Goal: Task Accomplishment & Management: Manage account settings

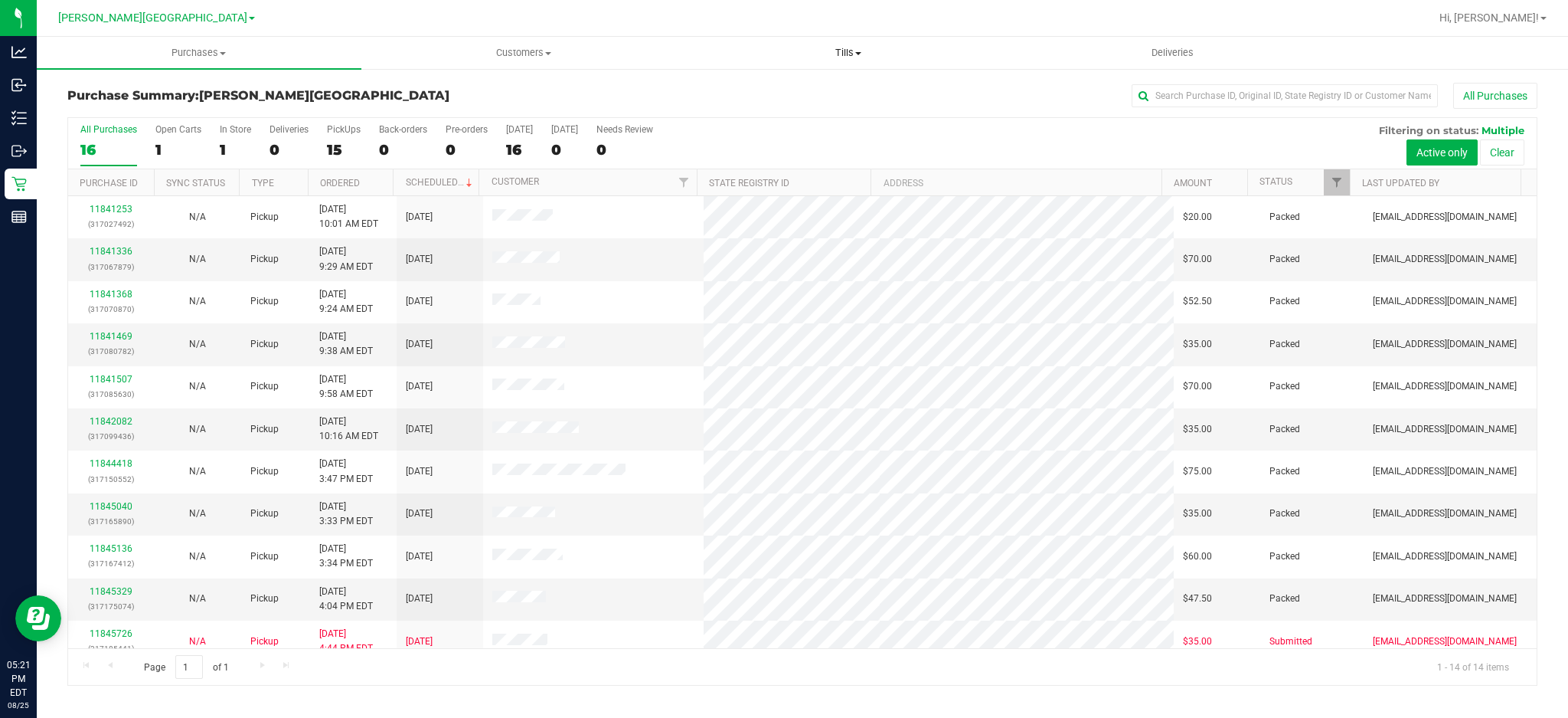
click at [830, 58] on span "Tills" at bounding box center [848, 53] width 323 height 14
click at [772, 93] on span "Manage tills" at bounding box center [737, 92] width 103 height 13
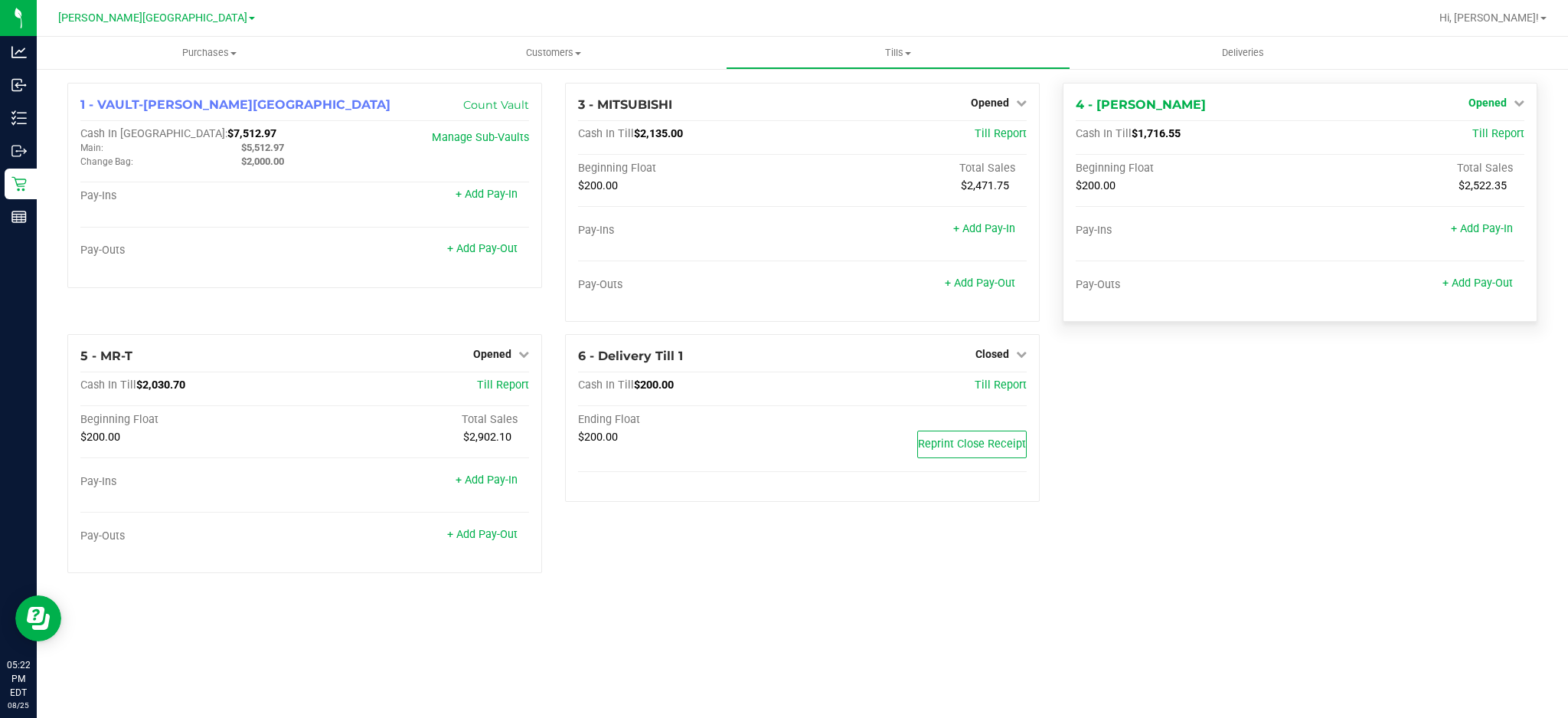
click at [1490, 97] on span "Opened" at bounding box center [1488, 102] width 39 height 13
click at [1480, 135] on link "Close Till" at bounding box center [1489, 134] width 41 height 13
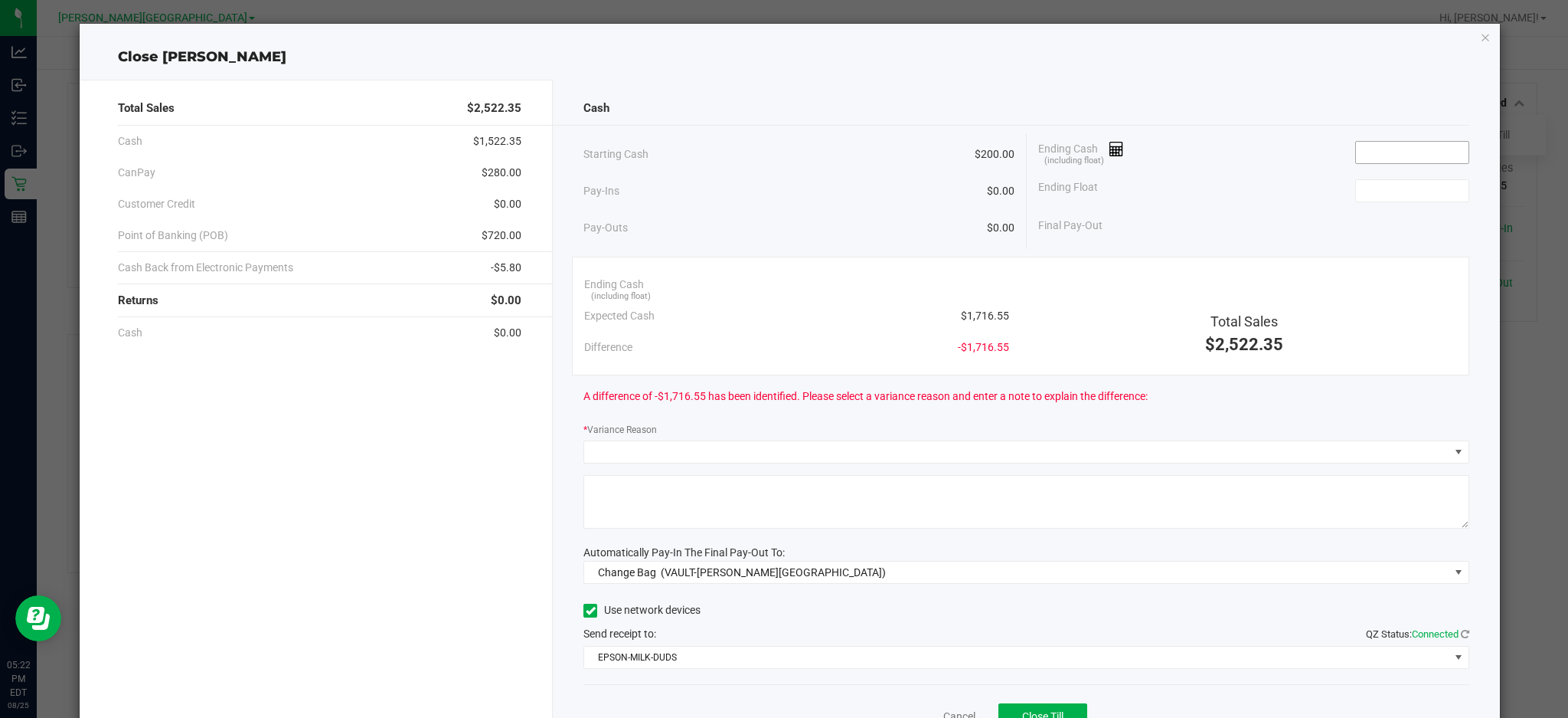
click at [1388, 146] on input at bounding box center [1412, 152] width 113 height 21
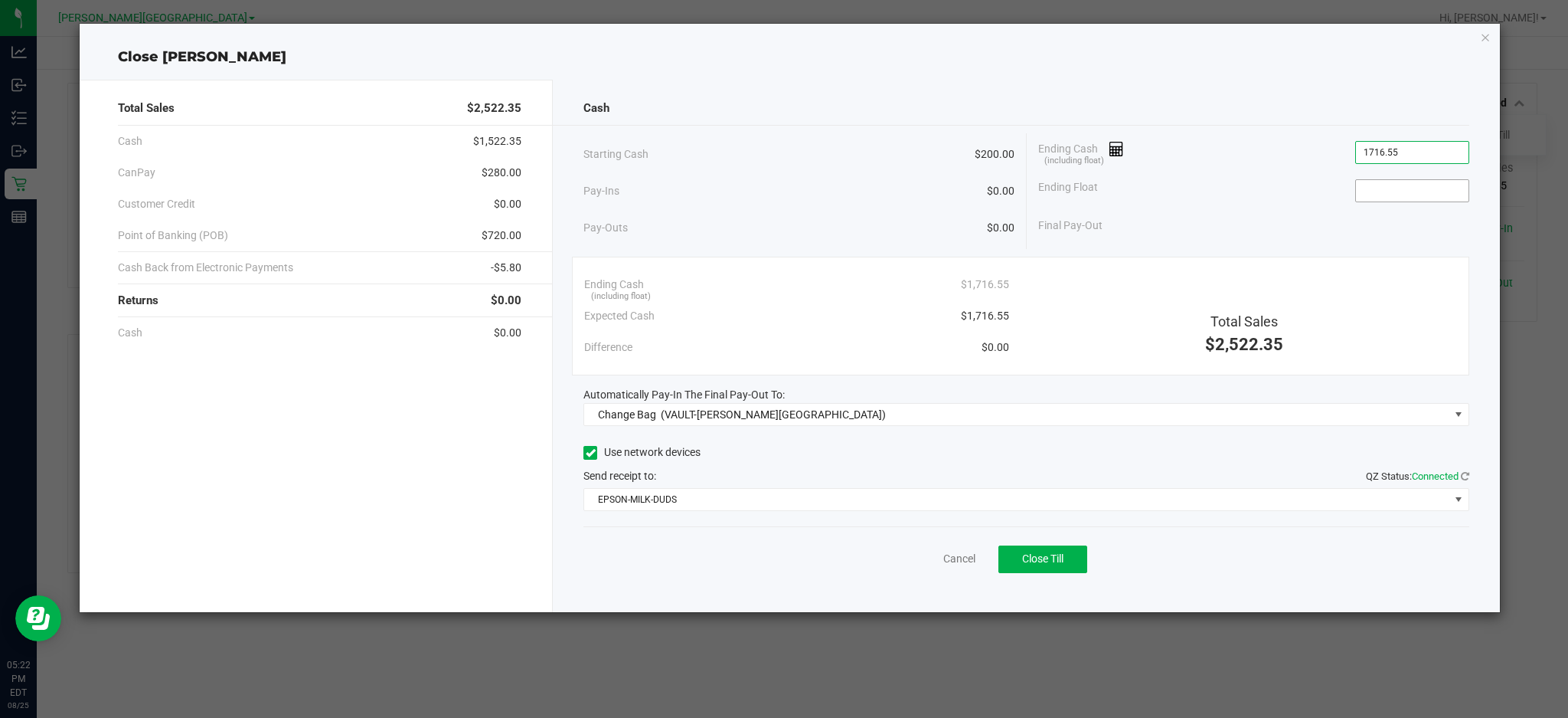
type input "$1,716.55"
click at [1449, 187] on input at bounding box center [1412, 190] width 113 height 21
type input "$200.00"
click at [1299, 225] on div "Final Pay-Out $1,516.55" at bounding box center [1253, 225] width 431 height 32
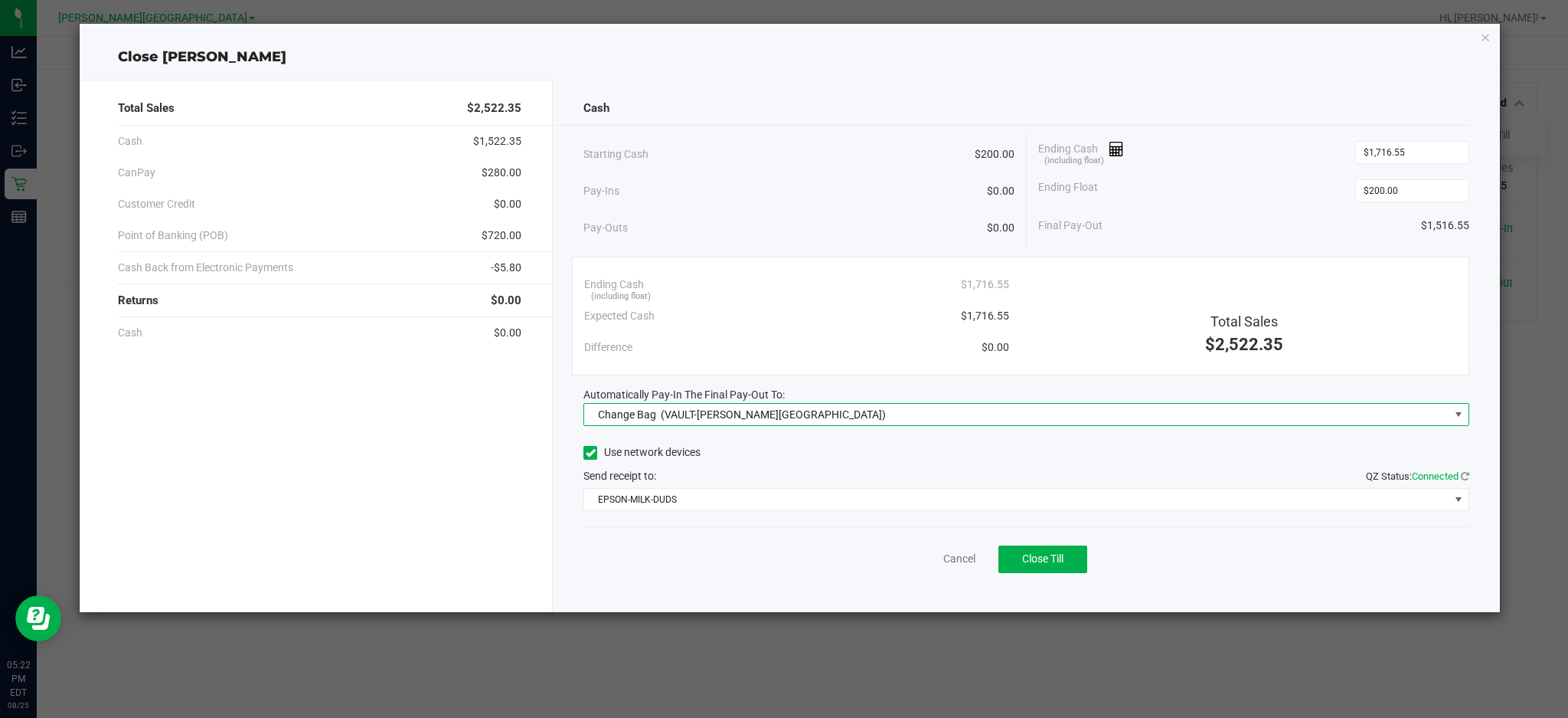
click at [858, 420] on span "Change Bag (VAULT-[PERSON_NAME][GEOGRAPHIC_DATA])" at bounding box center [1017, 414] width 865 height 21
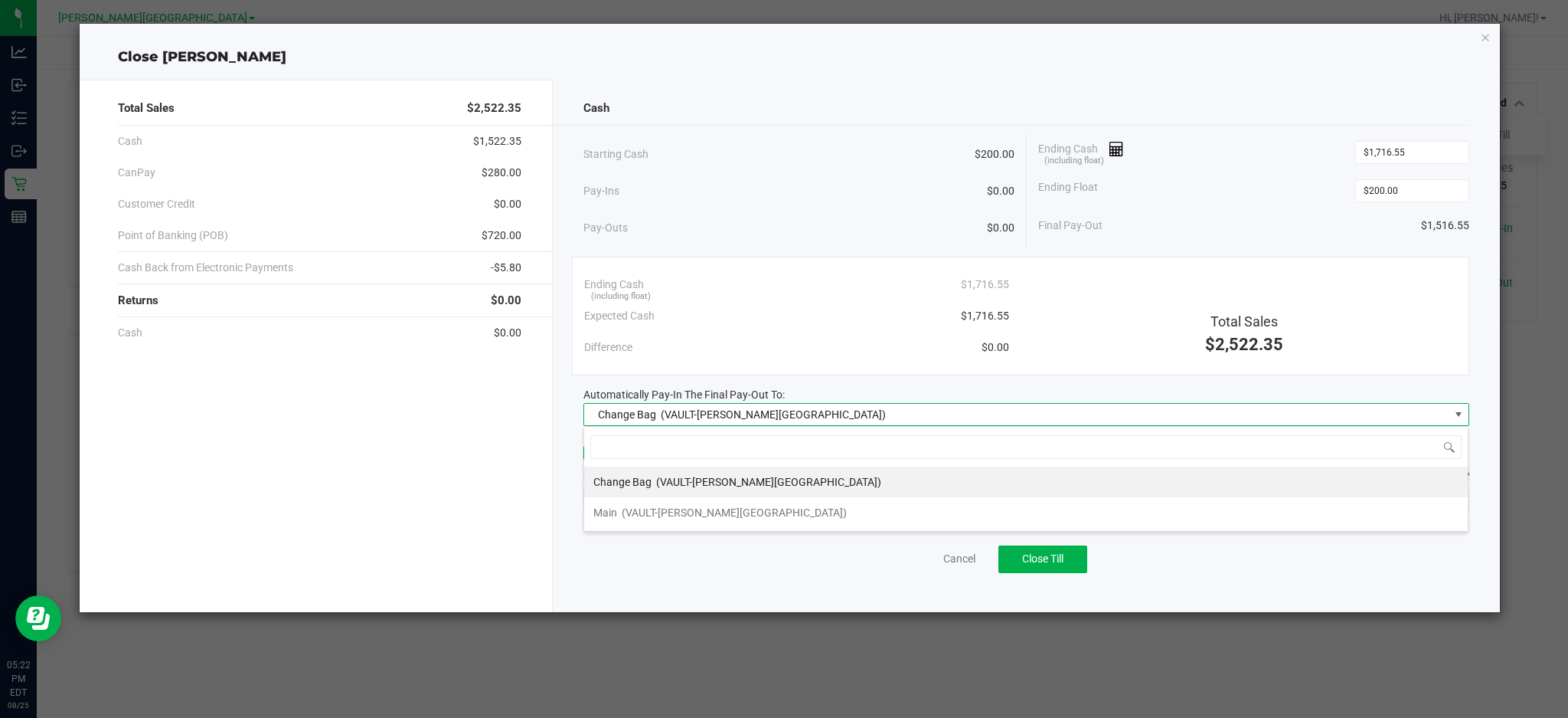
scroll to position [23, 885]
click at [722, 515] on span "(VAULT-[PERSON_NAME][GEOGRAPHIC_DATA])" at bounding box center [733, 512] width 225 height 13
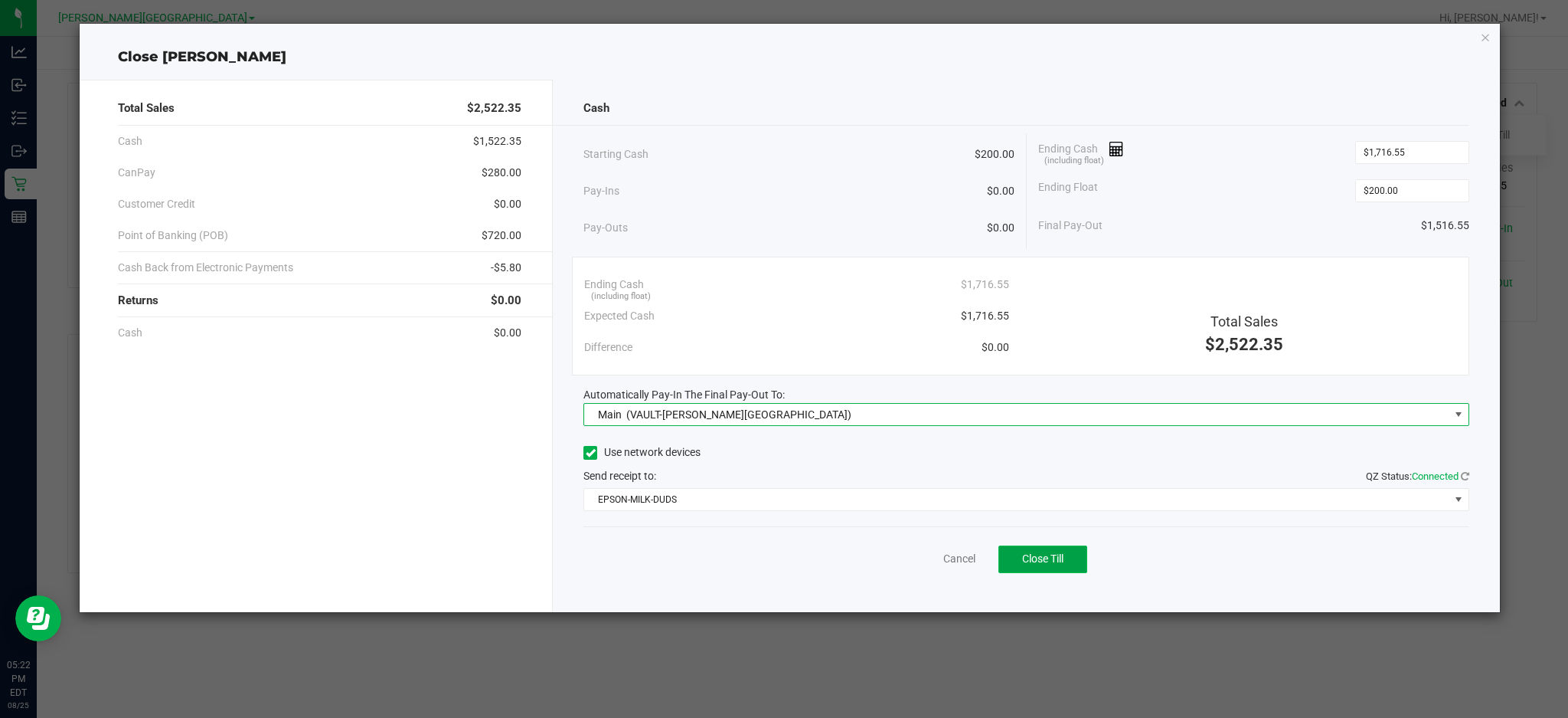
click at [1028, 559] on span "Close Till" at bounding box center [1042, 558] width 41 height 13
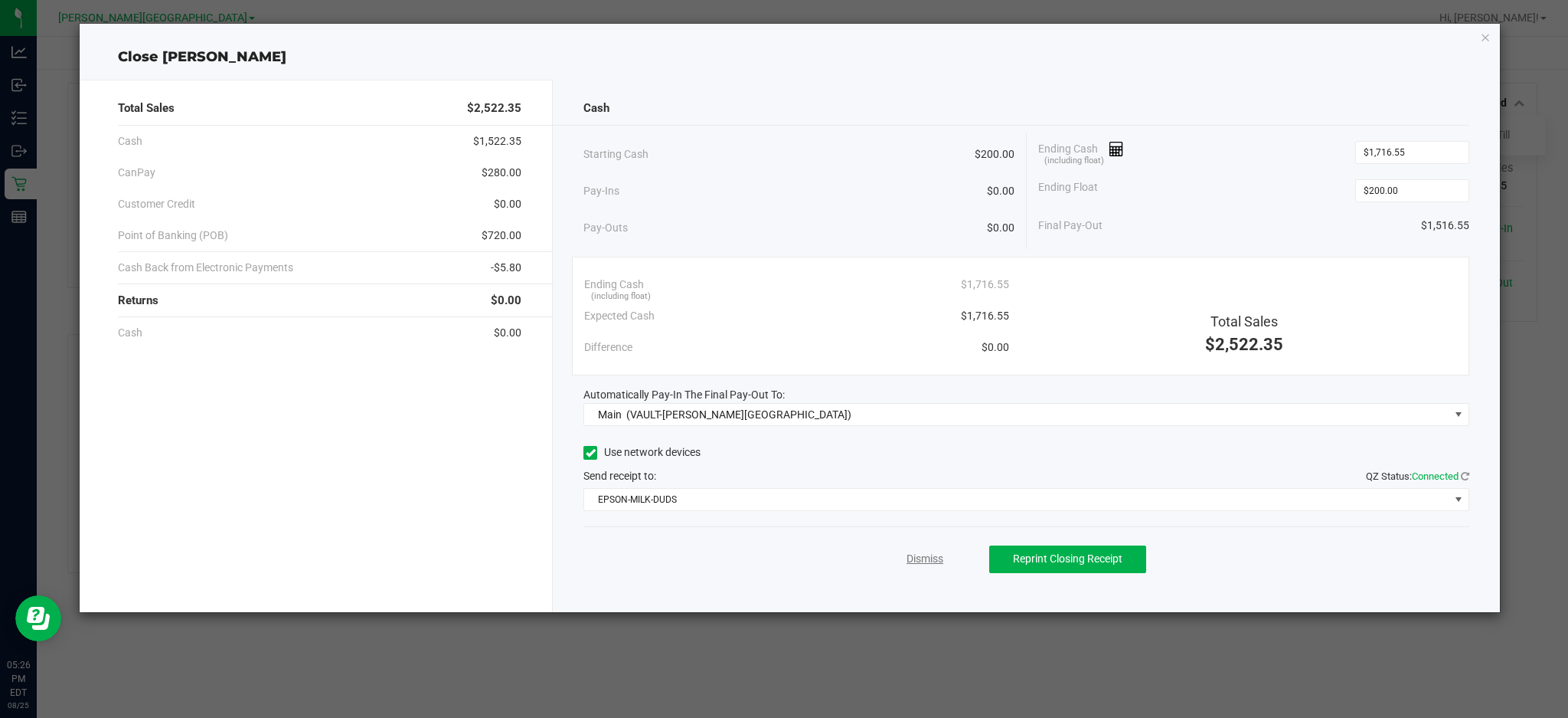
click at [937, 558] on link "Dismiss" at bounding box center [925, 559] width 37 height 16
